Goal: Task Accomplishment & Management: Manage account settings

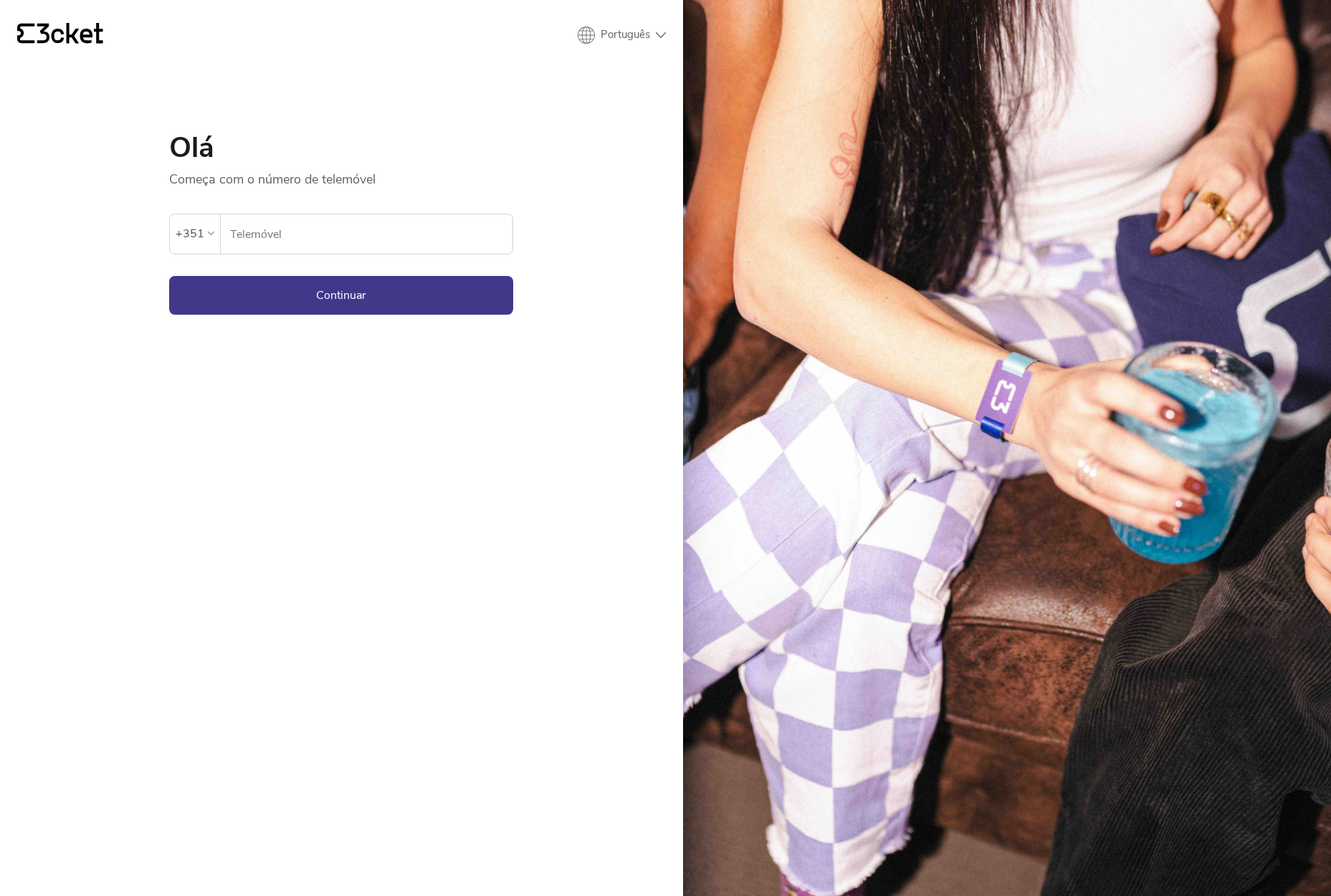
click at [307, 234] on input "Telemóvel" at bounding box center [370, 234] width 283 height 39
type input "917089500"
click at [341, 295] on button "Continuar" at bounding box center [341, 295] width 344 height 38
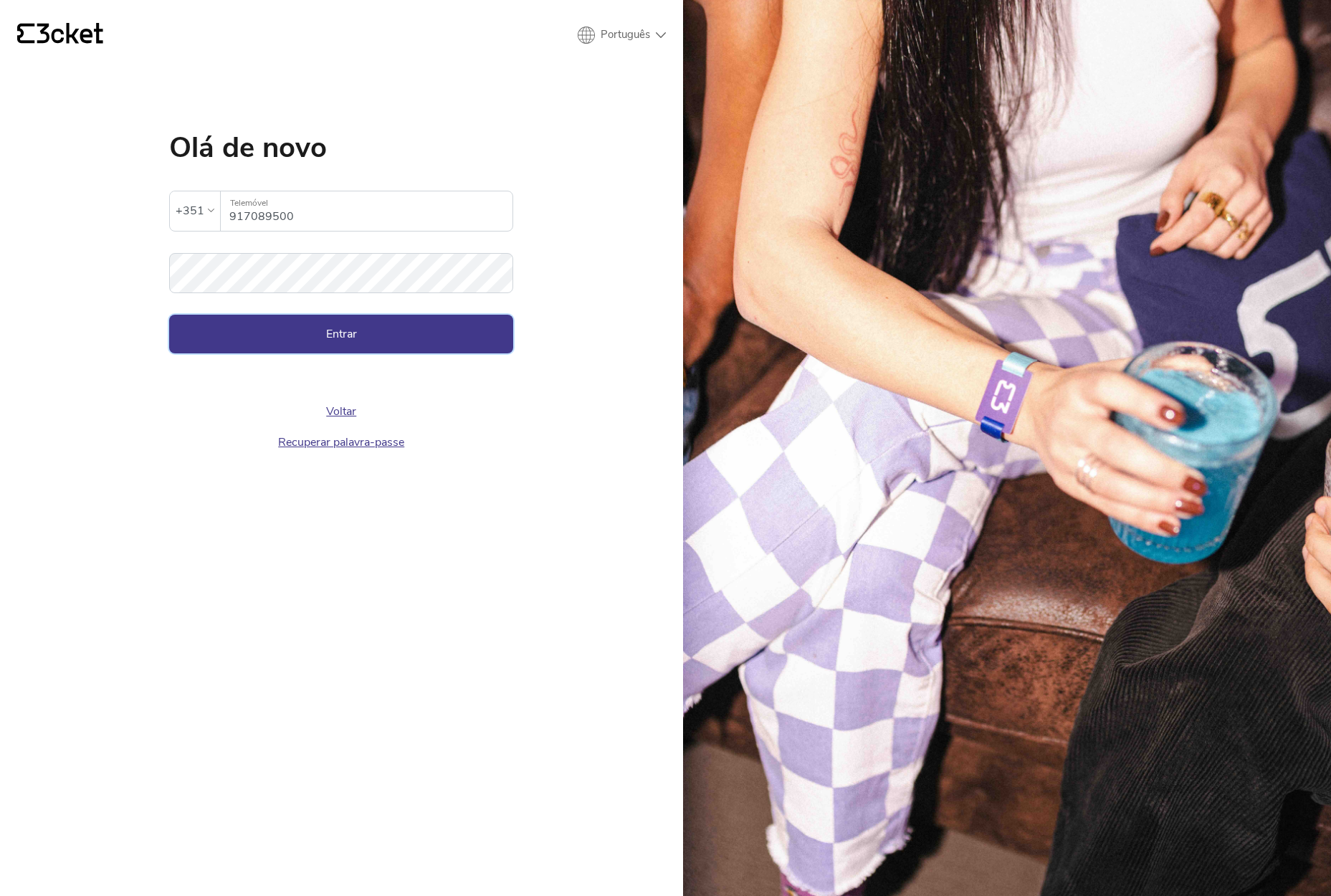
click at [300, 327] on button "Entrar" at bounding box center [341, 333] width 344 height 38
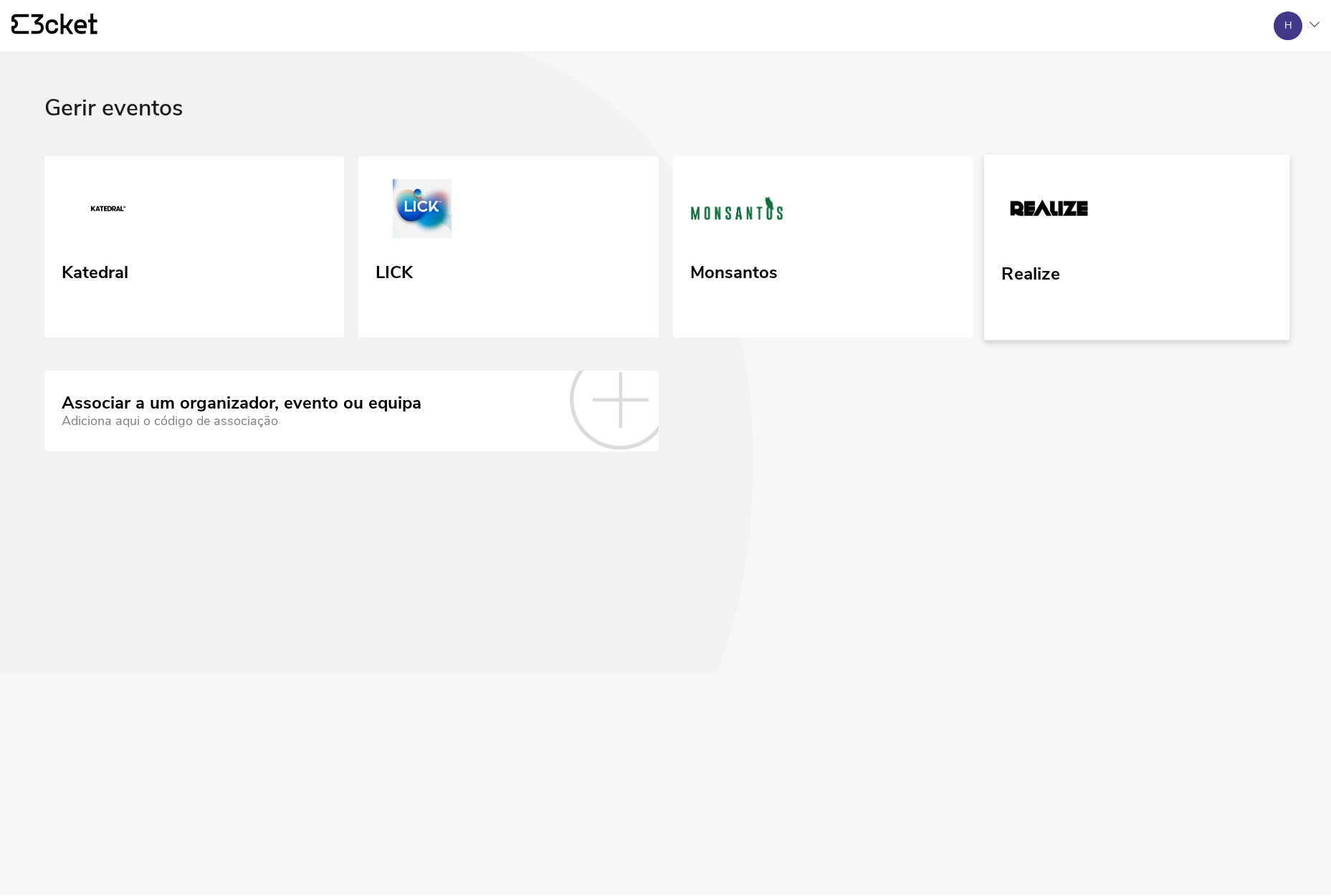
click at [1130, 252] on link "Realize" at bounding box center [1137, 247] width 306 height 186
click at [1109, 266] on link "Realize" at bounding box center [1137, 247] width 306 height 186
click at [1185, 241] on link "Realize" at bounding box center [1137, 247] width 306 height 186
click at [1038, 617] on div "Gerir eventos Katedral LICK Monsantos Realize Associar a um organizador, evento…" at bounding box center [665, 474] width 1331 height 843
click at [1126, 578] on div "Gerir eventos Katedral LICK Monsantos Realize Associar a um organizador, evento…" at bounding box center [665, 474] width 1331 height 843
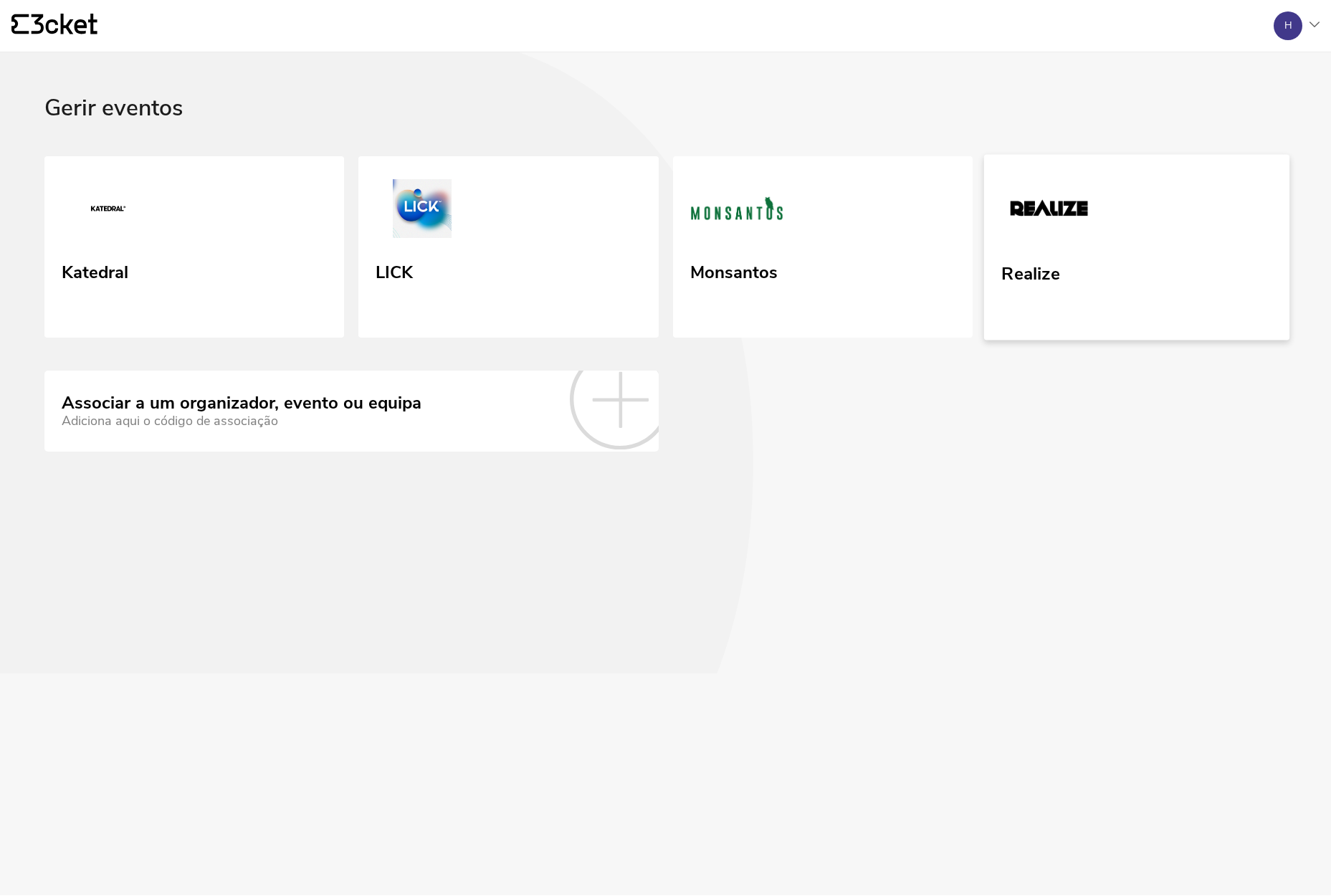
click at [1136, 286] on link "Realize" at bounding box center [1137, 247] width 306 height 186
